Goal: Transaction & Acquisition: Purchase product/service

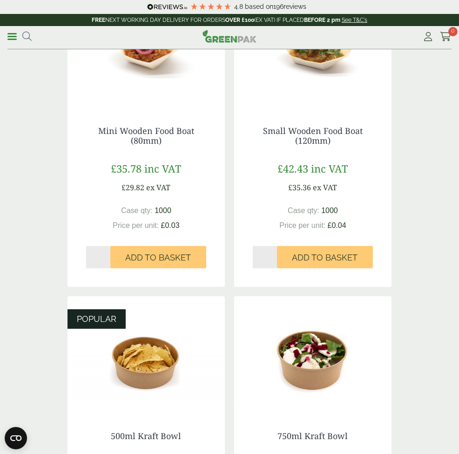
scroll to position [775, 0]
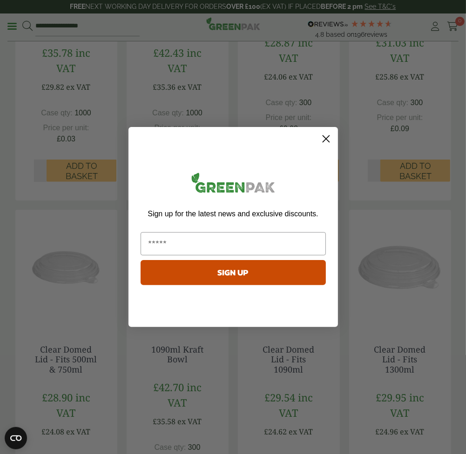
click at [328, 137] on circle "Close dialog" at bounding box center [325, 138] width 15 height 15
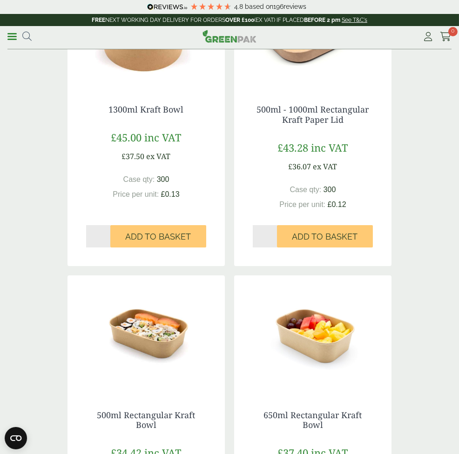
scroll to position [186, 0]
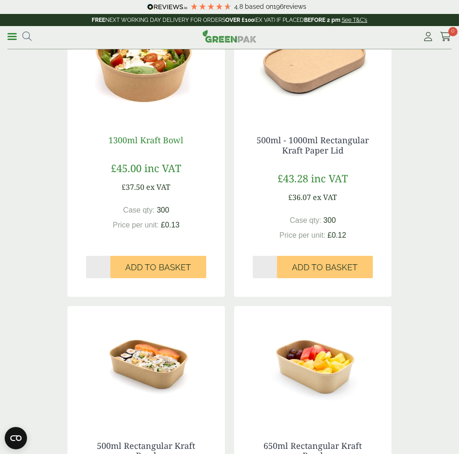
click at [109, 146] on link "1300ml Kraft Bowl" at bounding box center [146, 139] width 75 height 11
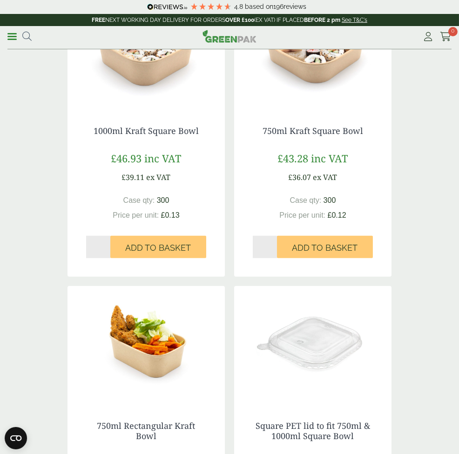
scroll to position [868, 0]
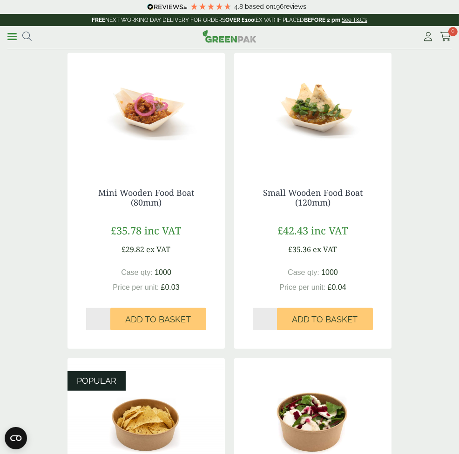
scroll to position [713, 0]
